Goal: Information Seeking & Learning: Learn about a topic

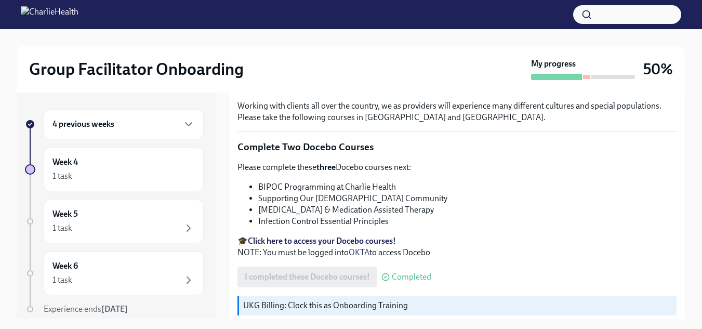
scroll to position [345, 0]
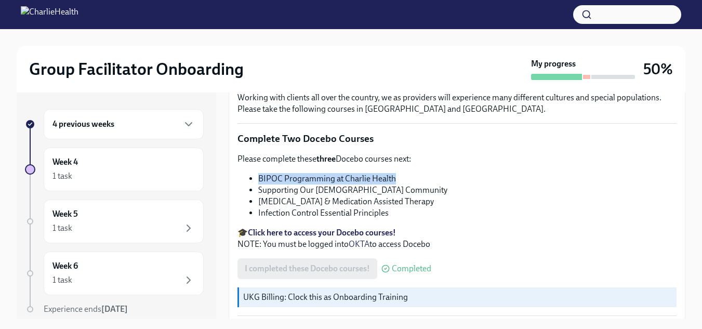
drag, startPoint x: 393, startPoint y: 178, endPoint x: 259, endPoint y: 175, distance: 134.1
click at [259, 175] on li "BIPOC Programming at Charlie Health" at bounding box center [467, 178] width 418 height 11
copy li "BIPOC Programming at Charlie Health"
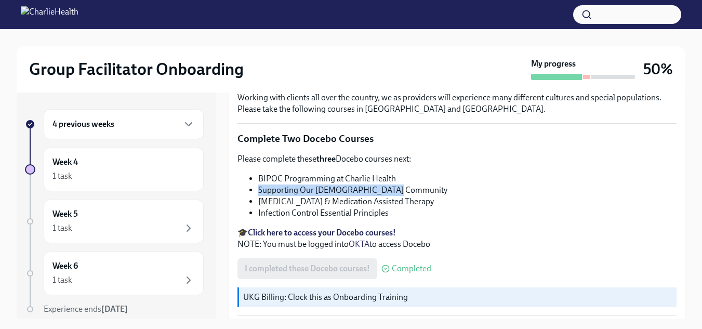
drag, startPoint x: 396, startPoint y: 187, endPoint x: 259, endPoint y: 187, distance: 137.7
click at [259, 187] on li "Supporting Our [DEMOGRAPHIC_DATA] Community" at bounding box center [467, 189] width 418 height 11
copy li "Supporting Our [DEMOGRAPHIC_DATA] Community"
click at [259, 187] on li "Supporting Our [DEMOGRAPHIC_DATA] Community" at bounding box center [467, 189] width 418 height 11
drag, startPoint x: 456, startPoint y: 201, endPoint x: 259, endPoint y: 200, distance: 196.9
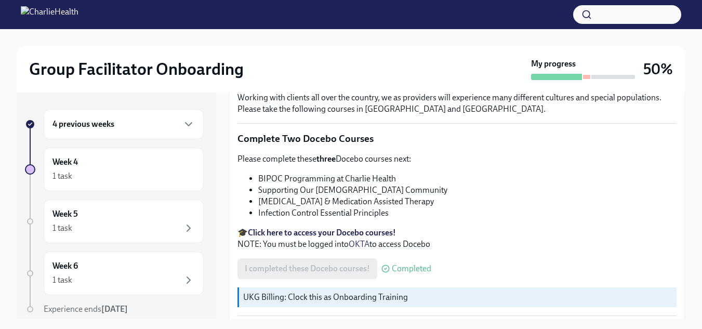
click at [259, 200] on li "[MEDICAL_DATA] & Medication Assisted Therapy" at bounding box center [467, 201] width 418 height 11
copy li "[MEDICAL_DATA] & Medication Assisted Therapy"
drag, startPoint x: 396, startPoint y: 215, endPoint x: 256, endPoint y: 209, distance: 140.4
click at [256, 209] on ul "BIPOC Programming at Charlie Health Supporting Our [DEMOGRAPHIC_DATA] Community…" at bounding box center [456, 196] width 439 height 46
copy li "Infection Control Essential Principles"
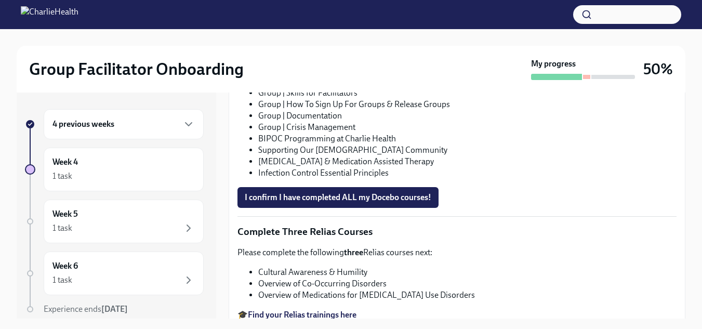
scroll to position [769, 0]
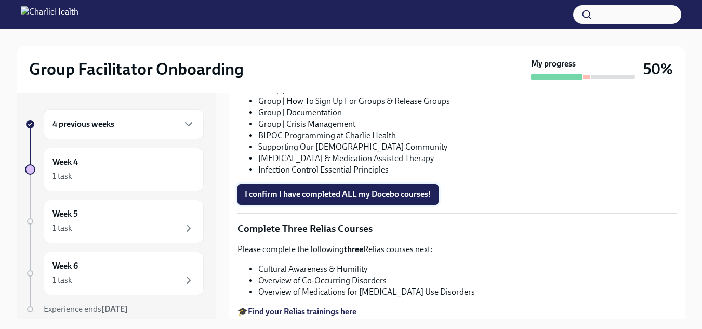
click at [405, 193] on span "I confirm I have completed ALL my Docebo courses!" at bounding box center [338, 194] width 187 height 10
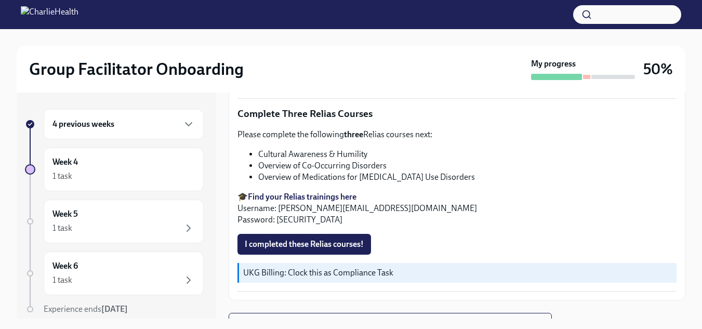
scroll to position [896, 0]
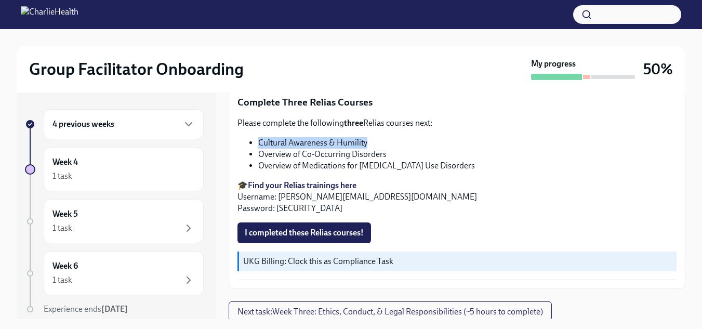
drag, startPoint x: 370, startPoint y: 136, endPoint x: 259, endPoint y: 139, distance: 111.7
click at [259, 139] on li "Cultural Awareness & Humility" at bounding box center [467, 142] width 418 height 11
copy li "Cultural Awareness & Humility"
